Goal: Check status: Check status

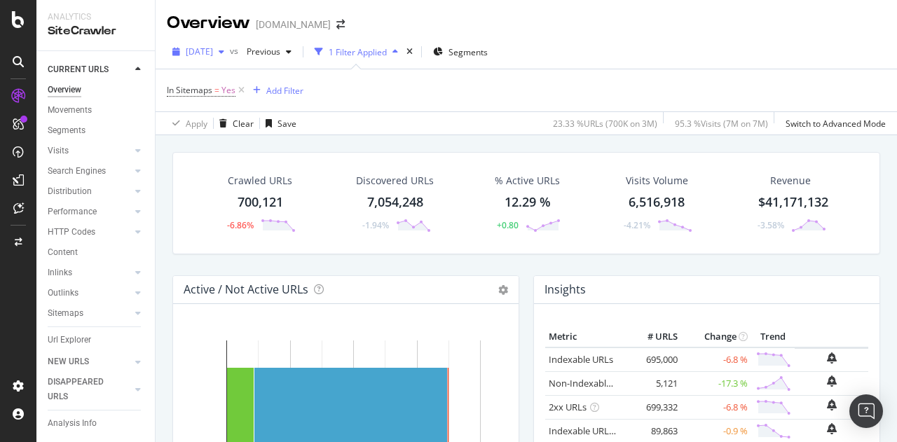
click at [230, 55] on div "button" at bounding box center [221, 52] width 17 height 8
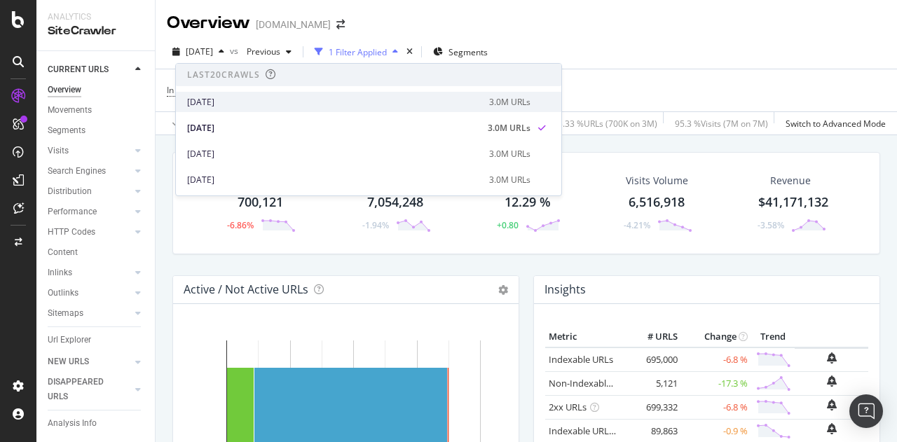
click at [245, 101] on div "[DATE]" at bounding box center [334, 102] width 294 height 13
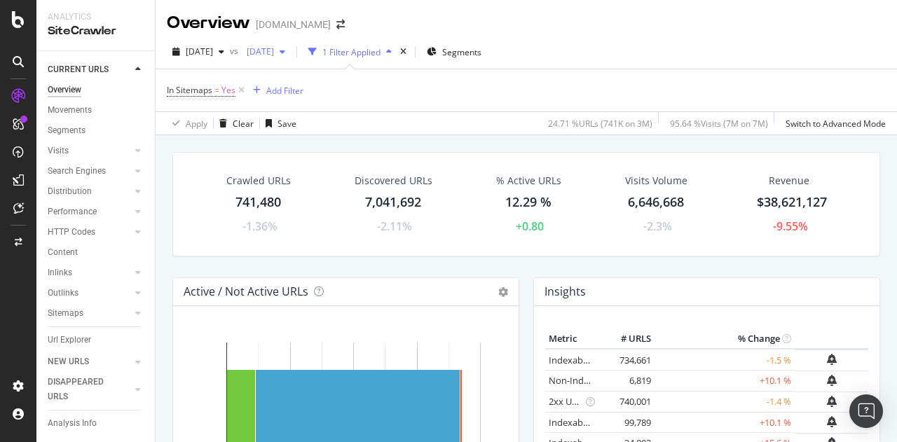
click at [274, 47] on span "[DATE]" at bounding box center [257, 52] width 33 height 12
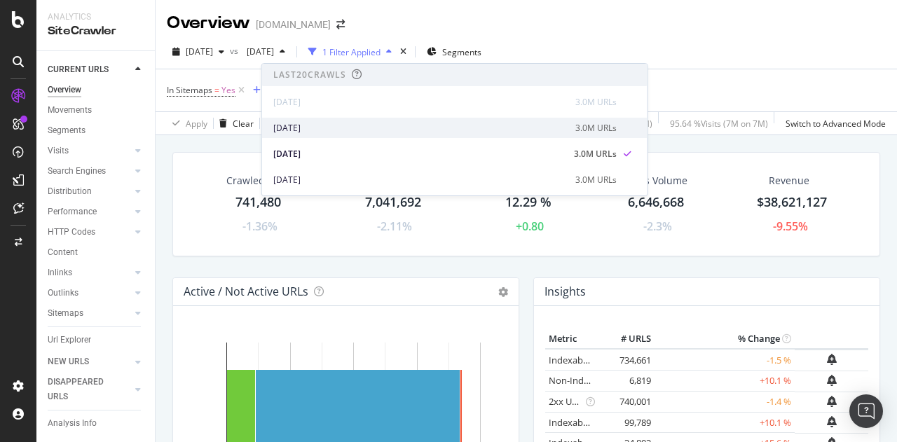
click at [332, 122] on div "[DATE]" at bounding box center [420, 128] width 294 height 13
